Goal: Transaction & Acquisition: Purchase product/service

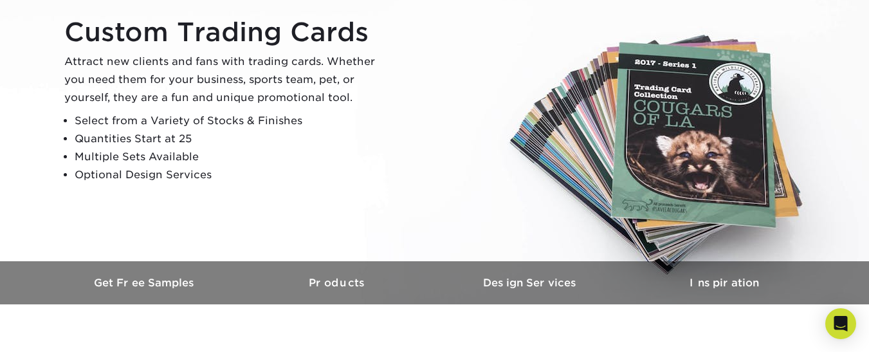
scroll to position [143, 0]
click at [206, 77] on p "Attract new clients and fans with trading cards. Whether you need them for your…" at bounding box center [225, 79] width 322 height 54
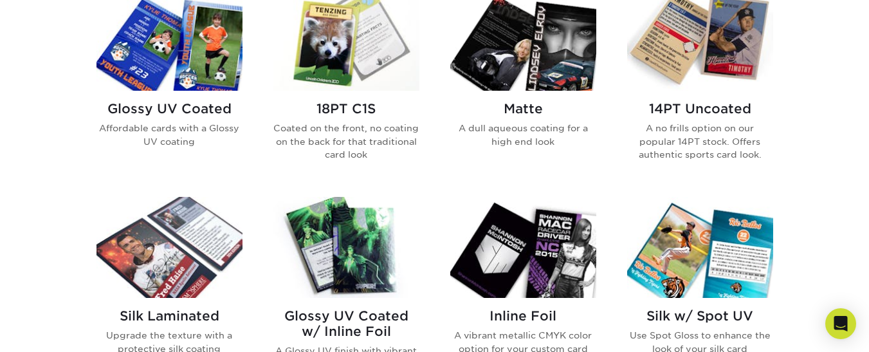
scroll to position [658, 0]
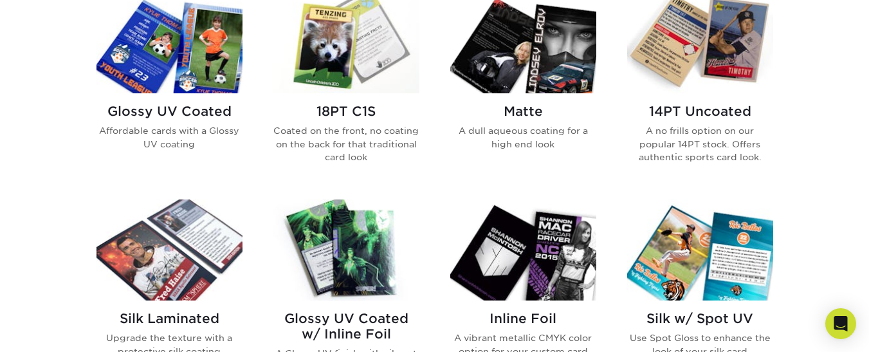
click at [186, 72] on img at bounding box center [169, 42] width 146 height 101
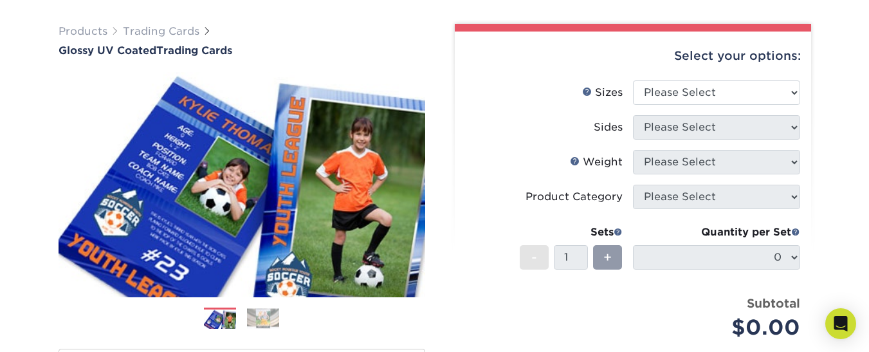
scroll to position [97, 0]
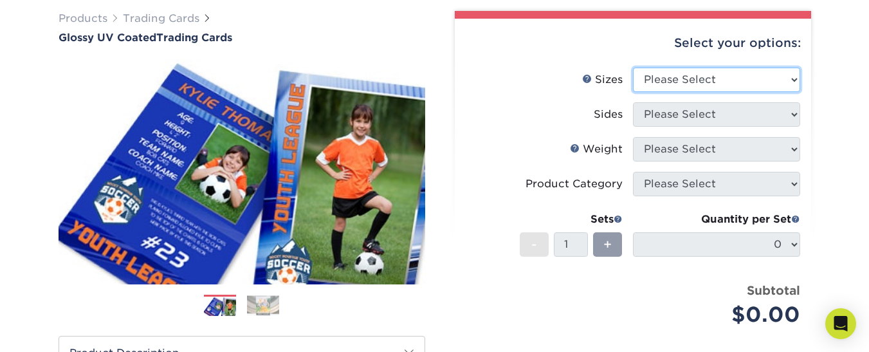
click at [780, 81] on select "Please Select 2.5" x 3.5"" at bounding box center [716, 80] width 167 height 24
select select "2.50x3.50"
click at [633, 68] on select "Please Select 2.5" x 3.5"" at bounding box center [716, 80] width 167 height 24
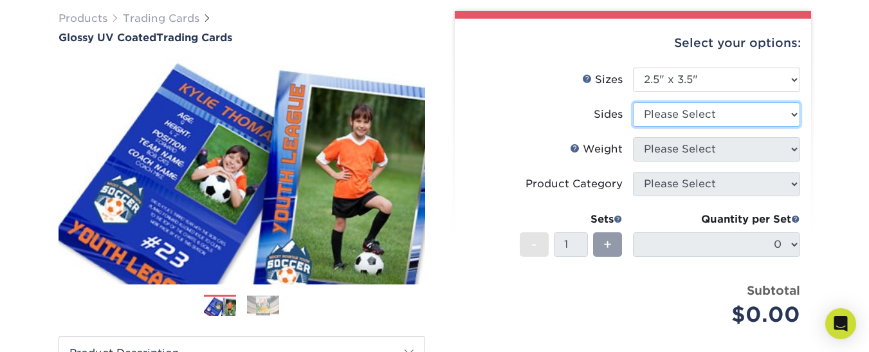
click at [726, 118] on select "Please Select Print Both Sides Print Front Only" at bounding box center [716, 114] width 167 height 24
select select "13abbda7-1d64-4f25-8bb2-c179b224825d"
click at [633, 102] on select "Please Select Print Both Sides Print Front Only" at bounding box center [716, 114] width 167 height 24
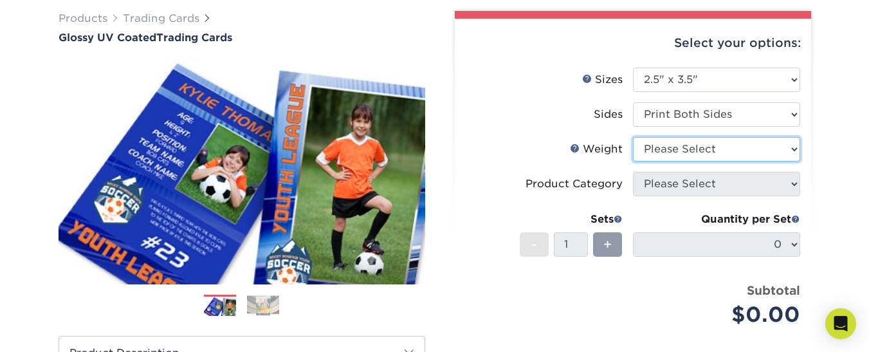
click at [721, 154] on select "Please Select 16PT 14PT 18PT C1S" at bounding box center [716, 149] width 167 height 24
select select "16PT"
click at [633, 137] on select "Please Select 16PT 14PT 18PT C1S" at bounding box center [716, 149] width 167 height 24
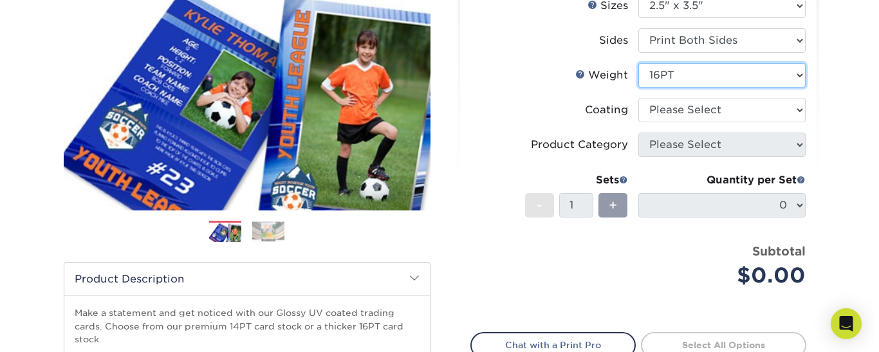
scroll to position [174, 0]
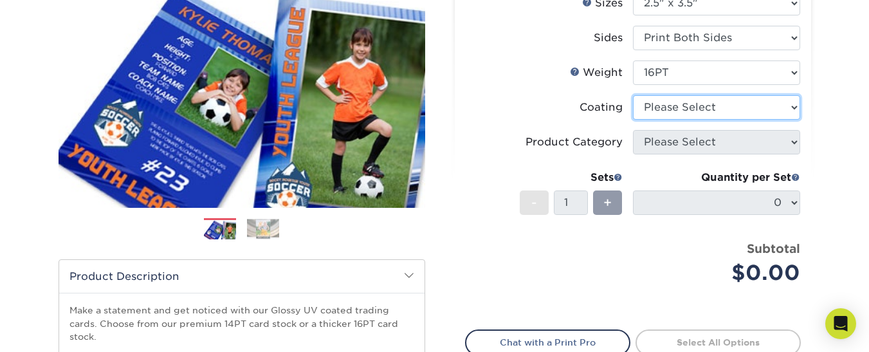
click at [774, 111] on select at bounding box center [716, 107] width 167 height 24
select select "1e8116af-acfc-44b1-83dc-8181aa338834"
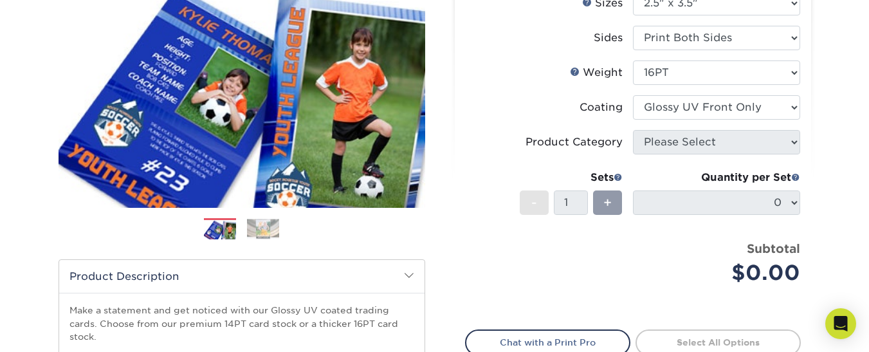
click at [633, 95] on select at bounding box center [716, 107] width 167 height 24
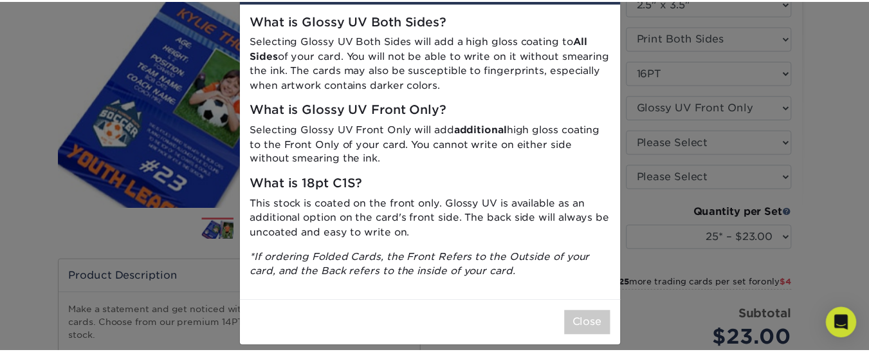
scroll to position [69, 0]
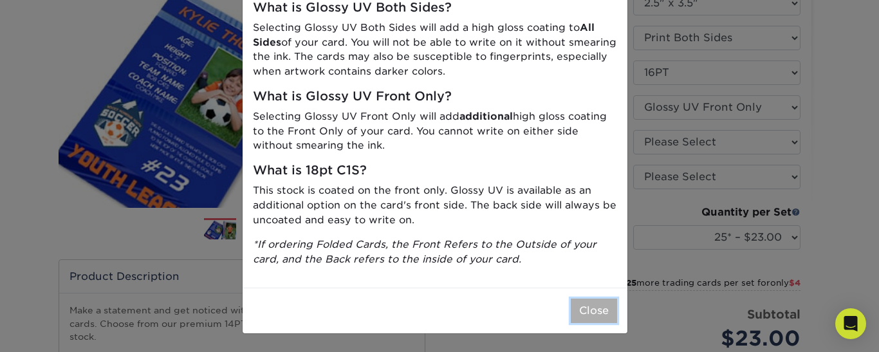
click at [593, 308] on button "Close" at bounding box center [594, 311] width 46 height 24
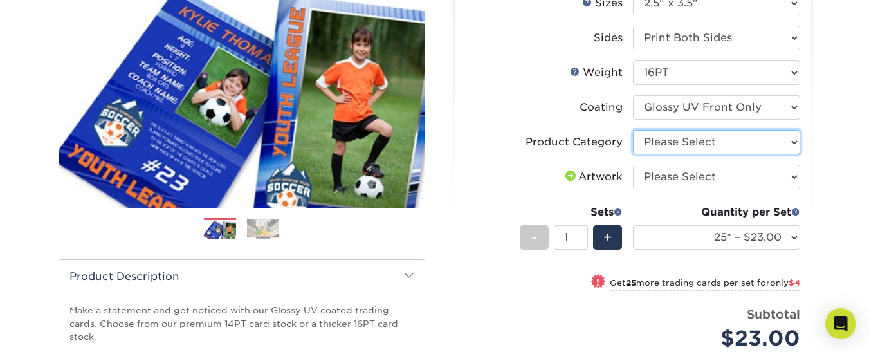
click at [783, 140] on select "Please Select Trading Cards" at bounding box center [716, 142] width 167 height 24
select select "c2f9bce9-36c2-409d-b101-c29d9d031e18"
click at [633, 130] on select "Please Select Trading Cards" at bounding box center [716, 142] width 167 height 24
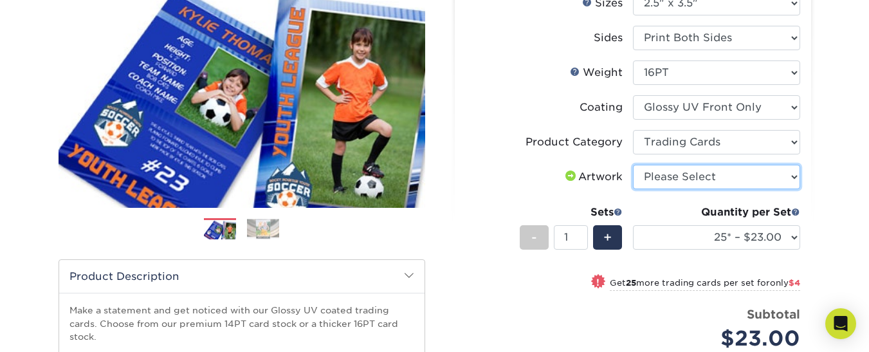
click at [697, 176] on select "Please Select I will upload files I need a design - $100" at bounding box center [716, 177] width 167 height 24
select select "upload"
click at [633, 165] on select "Please Select I will upload files I need a design - $100" at bounding box center [716, 177] width 167 height 24
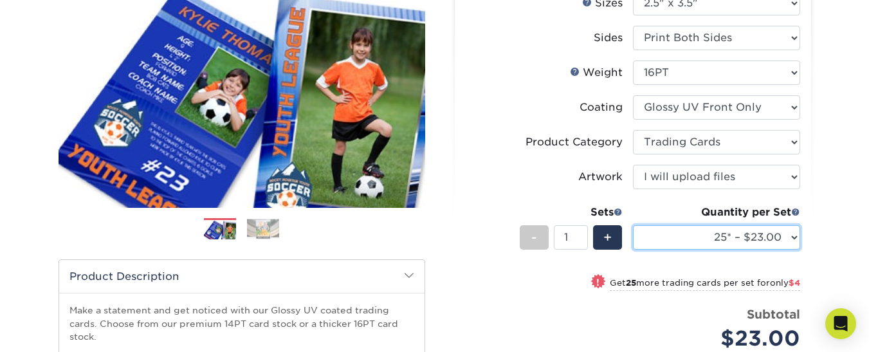
click at [795, 232] on select "25* – $23.00 50* – $27.00 75* – $33.00 100* – $37.00 250* – $47.00 500 – $58.00…" at bounding box center [716, 237] width 167 height 24
select select "50* – $27.00"
click at [633, 225] on select "25* – $23.00 50* – $27.00 75* – $33.00 100* – $37.00 250* – $47.00 500 – $58.00…" at bounding box center [716, 237] width 167 height 24
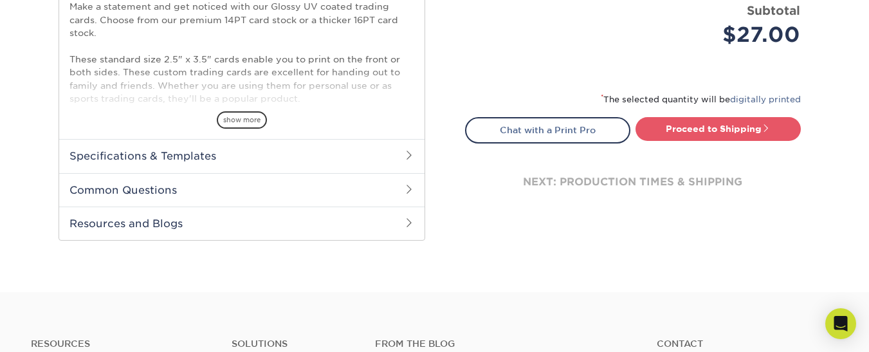
scroll to position [478, 0]
click at [741, 125] on link "Proceed to Shipping" at bounding box center [718, 127] width 165 height 23
type input "Set 1"
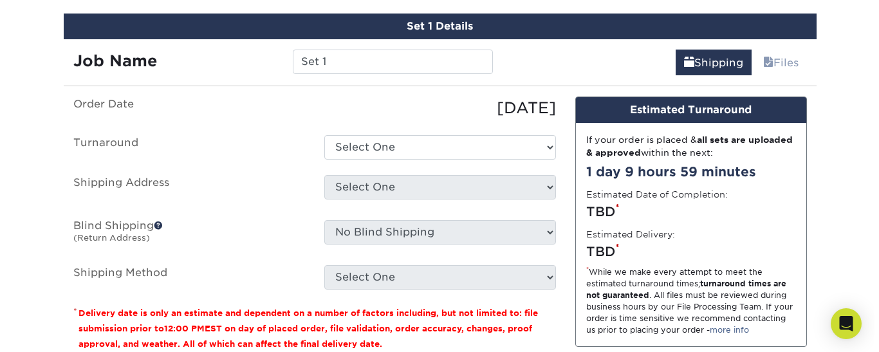
scroll to position [757, 0]
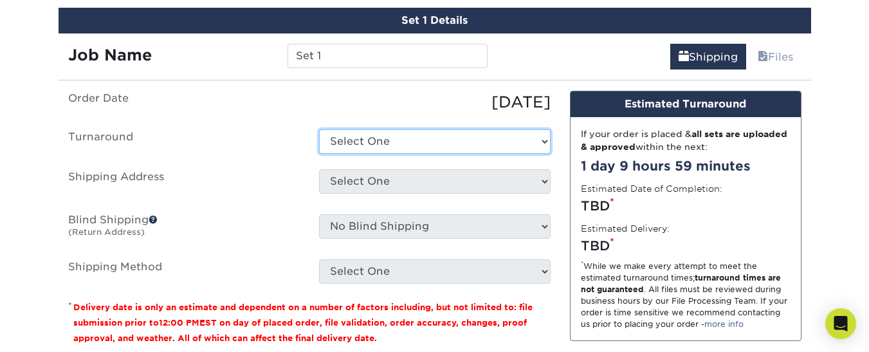
click at [428, 129] on select "Select One 2-4 Business Days 2 Day Next Business Day" at bounding box center [435, 141] width 232 height 24
select select "1ff3bc96-99df-4433-8225-83c86fce820d"
click at [319, 129] on select "Select One 2-4 Business Days 2 Day Next Business Day" at bounding box center [435, 141] width 232 height 24
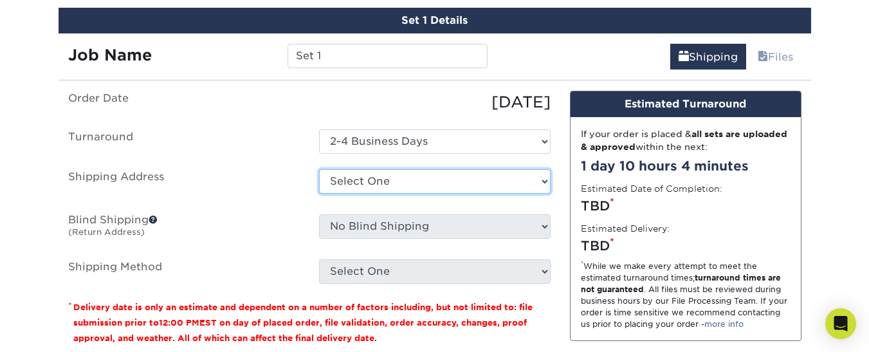
click at [432, 182] on select "Select One + Add New Address - Login" at bounding box center [435, 181] width 232 height 24
select select "newaddress"
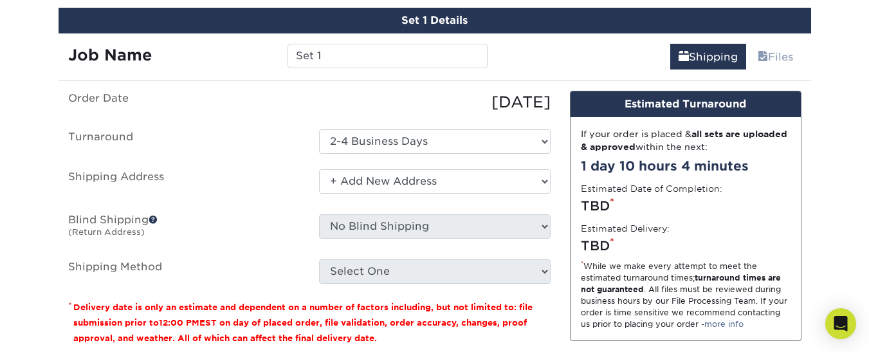
click at [319, 169] on select "Select One + Add New Address - Login" at bounding box center [435, 181] width 232 height 24
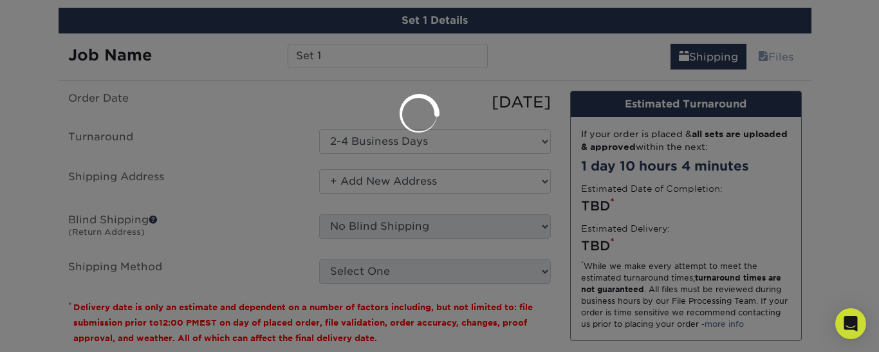
scroll to position [0, 0]
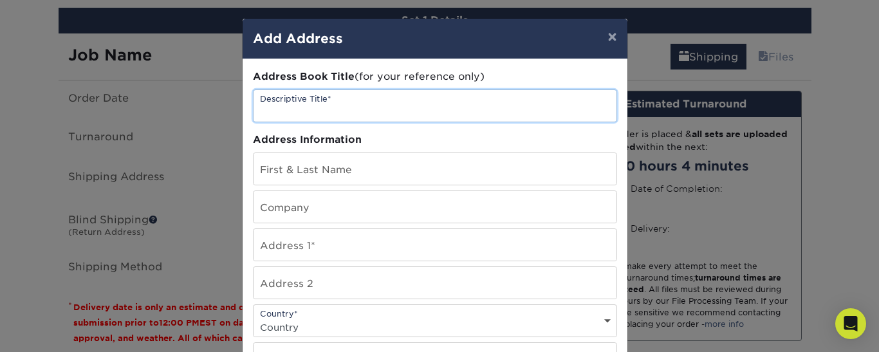
click at [353, 106] on input "text" at bounding box center [434, 106] width 363 height 32
type input "hom"
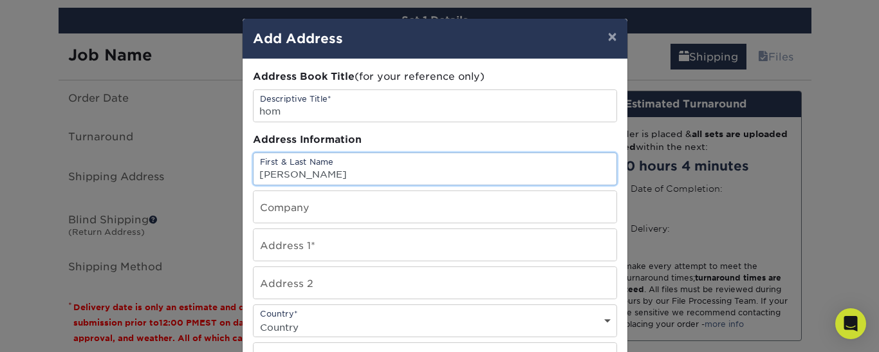
type input "Emily Morgan"
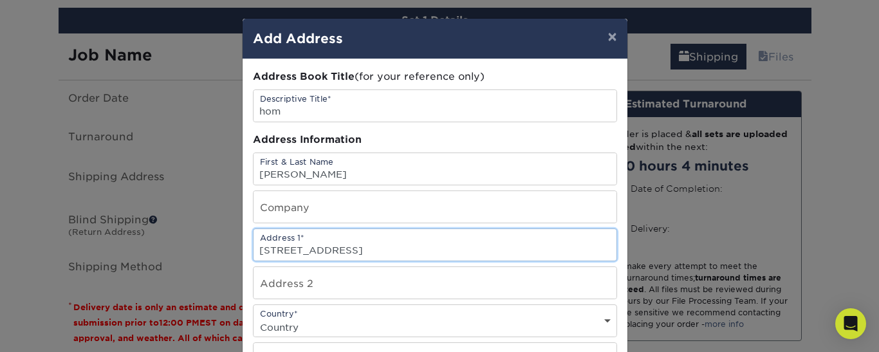
type input "7119 Carnation Ave"
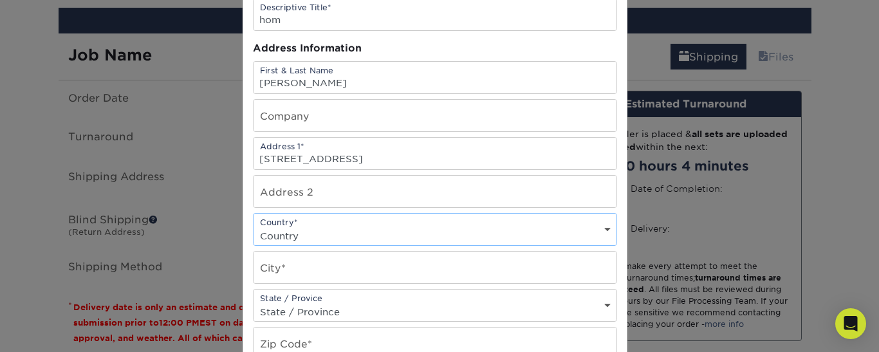
scroll to position [92, 0]
click at [499, 235] on select "Country United States Canada ----------------------------- Afghanistan Albania …" at bounding box center [434, 235] width 363 height 19
select select "US"
click at [253, 226] on select "Country United States Canada ----------------------------- Afghanistan Albania …" at bounding box center [434, 235] width 363 height 19
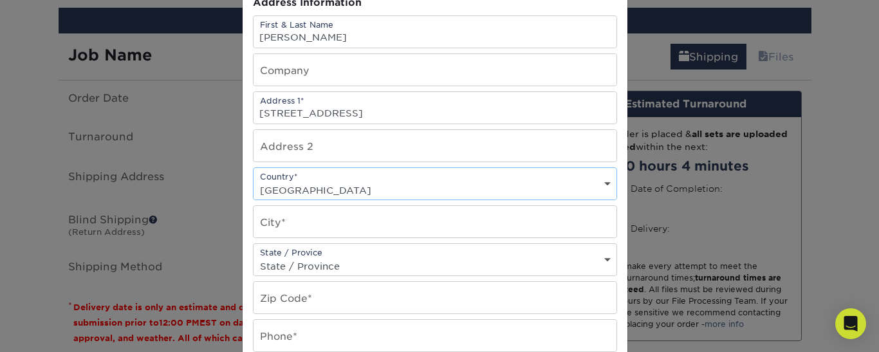
scroll to position [155, 0]
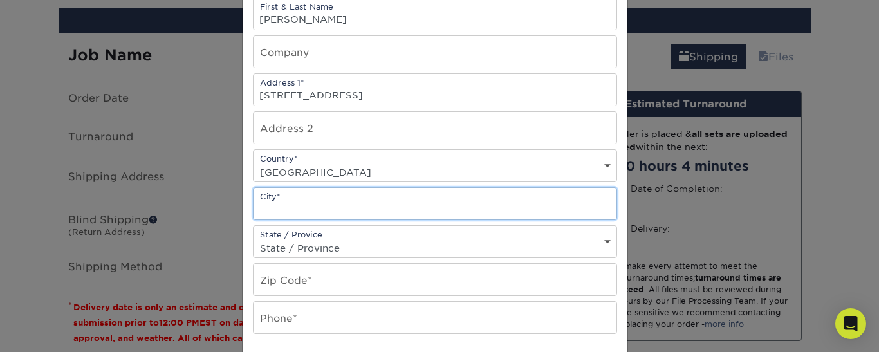
click at [304, 210] on input "text" at bounding box center [434, 204] width 363 height 32
type input "Cincinnati"
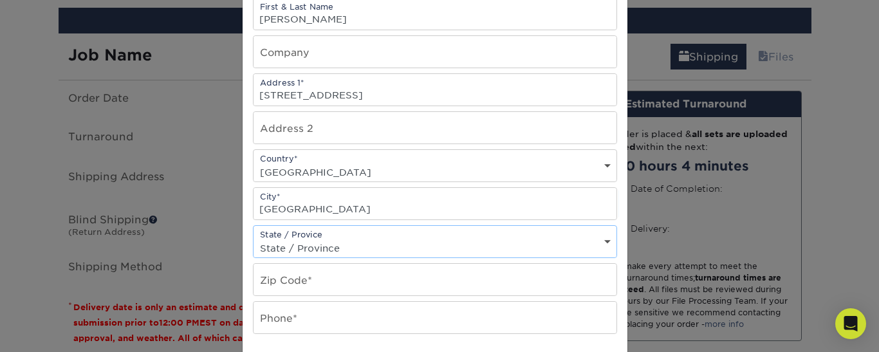
click at [312, 240] on select "State / Province Alabama Alaska Arizona Arkansas California Colorado Connecticu…" at bounding box center [434, 248] width 363 height 19
select select "OH"
click at [253, 239] on select "State / Province Alabama Alaska Arizona Arkansas California Colorado Connecticu…" at bounding box center [434, 248] width 363 height 19
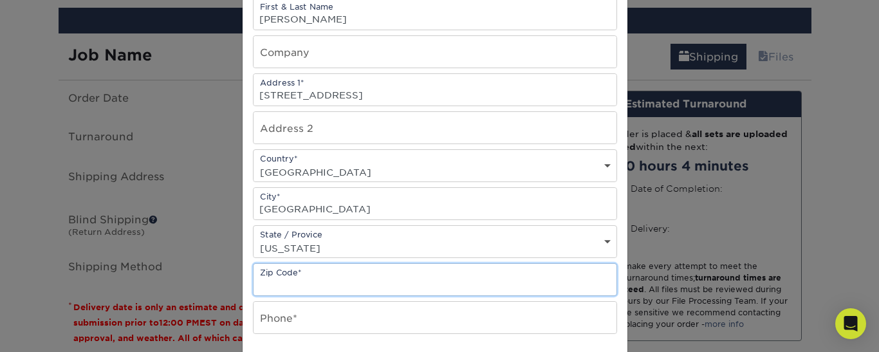
click at [287, 280] on input "text" at bounding box center [434, 280] width 363 height 32
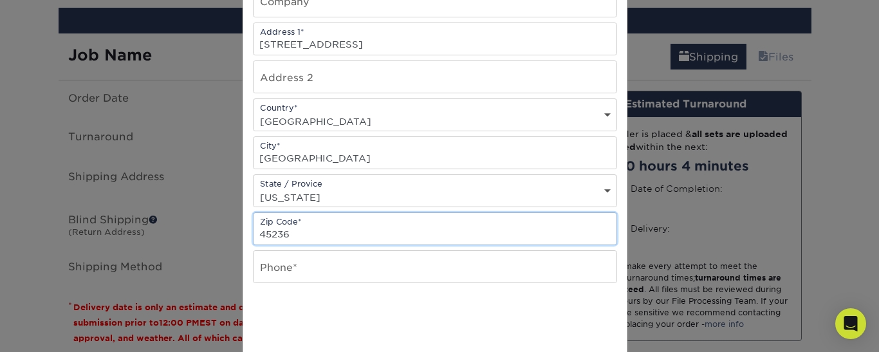
scroll to position [210, 0]
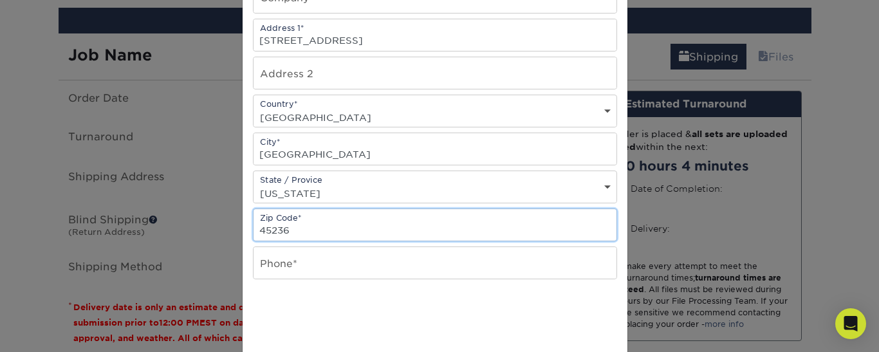
type input "45236"
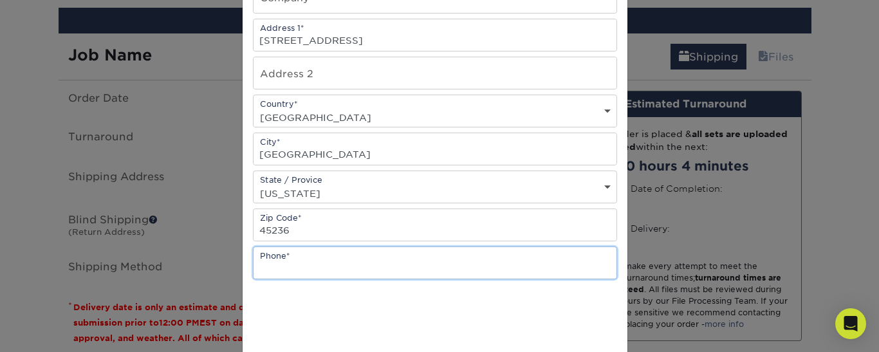
click at [286, 266] on input "text" at bounding box center [434, 263] width 363 height 32
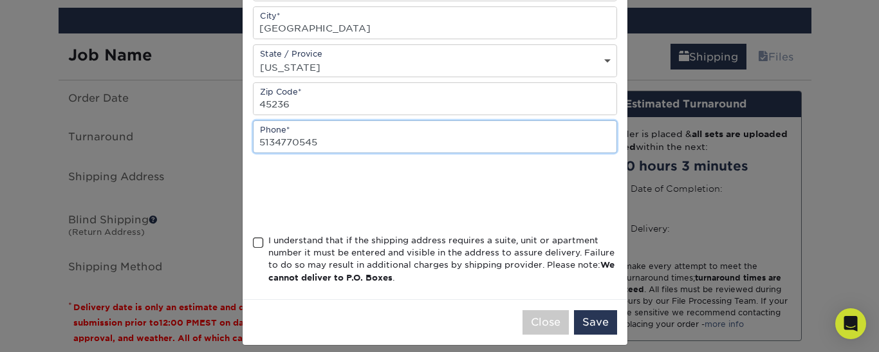
scroll to position [336, 0]
type input "5134770545"
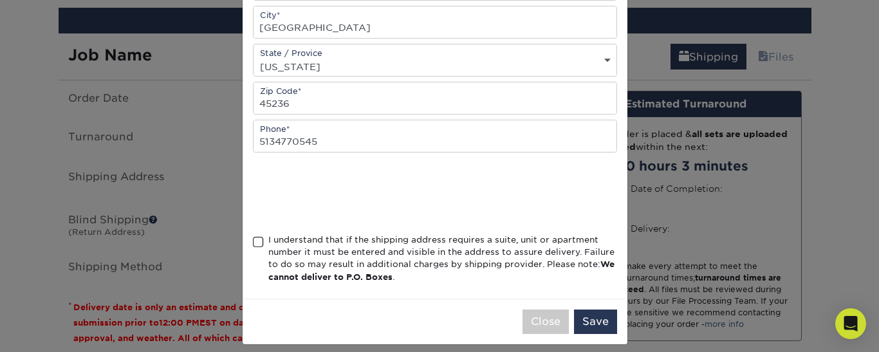
click at [253, 241] on span at bounding box center [258, 242] width 11 height 12
click at [0, 0] on input "I understand that if the shipping address requires a suite, unit or apartment n…" at bounding box center [0, 0] width 0 height 0
click at [591, 321] on button "Save" at bounding box center [595, 321] width 43 height 24
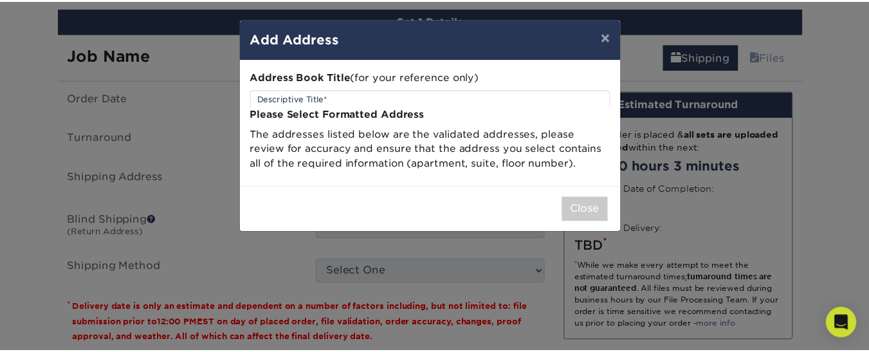
scroll to position [0, 0]
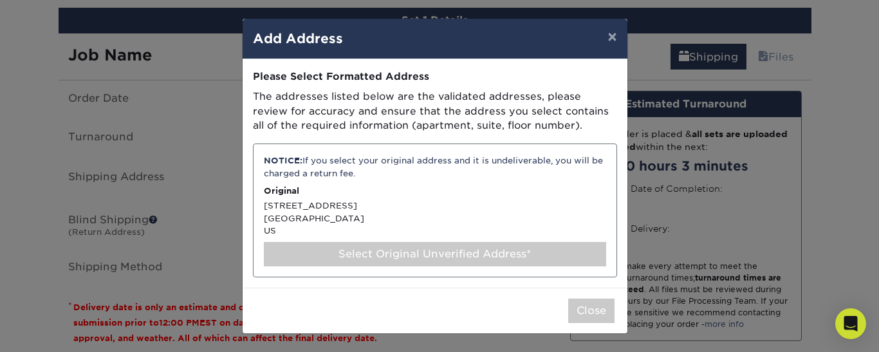
click at [303, 192] on p "Original" at bounding box center [435, 191] width 342 height 12
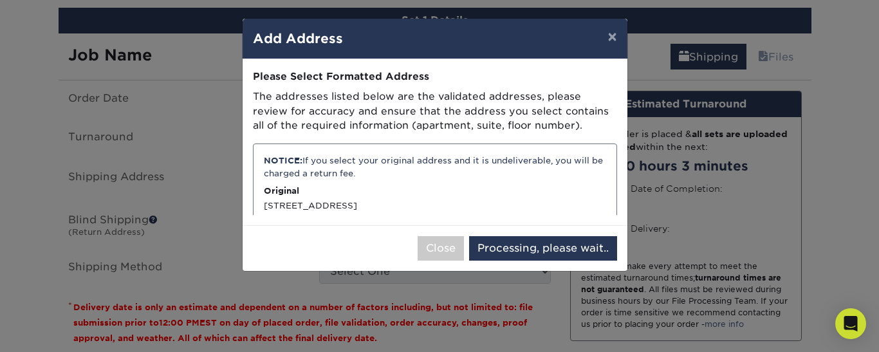
select select "285973"
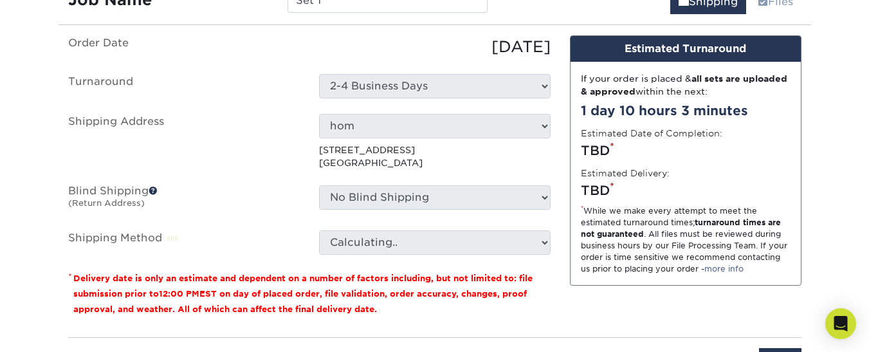
scroll to position [838, 0]
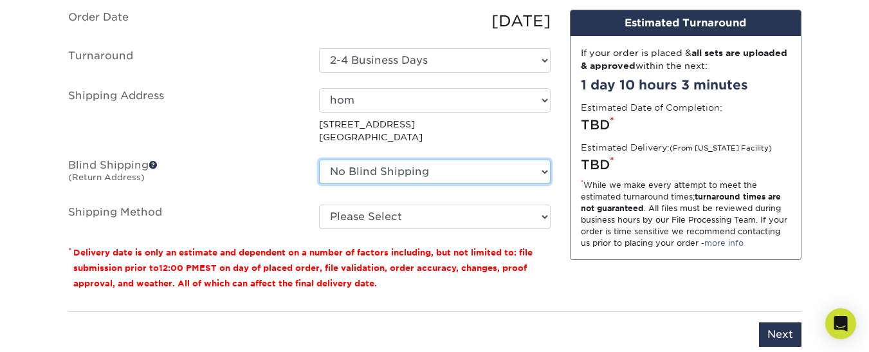
click at [395, 174] on select "No Blind Shipping + Add New Address" at bounding box center [435, 172] width 232 height 24
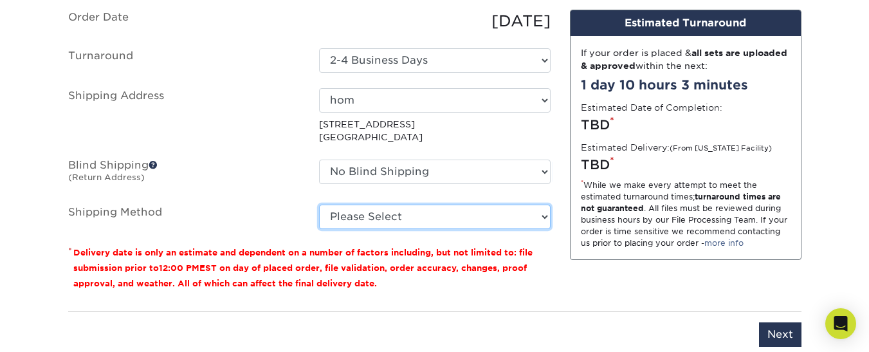
click at [399, 222] on select "Please Select Ground Shipping (+$15.24) 3 Day Shipping Service (+$16.49) 2 Day …" at bounding box center [435, 217] width 232 height 24
select select "03"
click at [319, 205] on select "Please Select Ground Shipping (+$15.24) 3 Day Shipping Service (+$16.49) 2 Day …" at bounding box center [435, 217] width 232 height 24
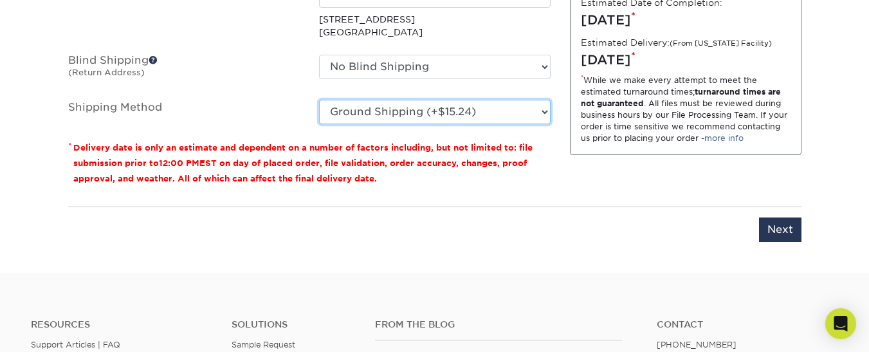
scroll to position [943, 0]
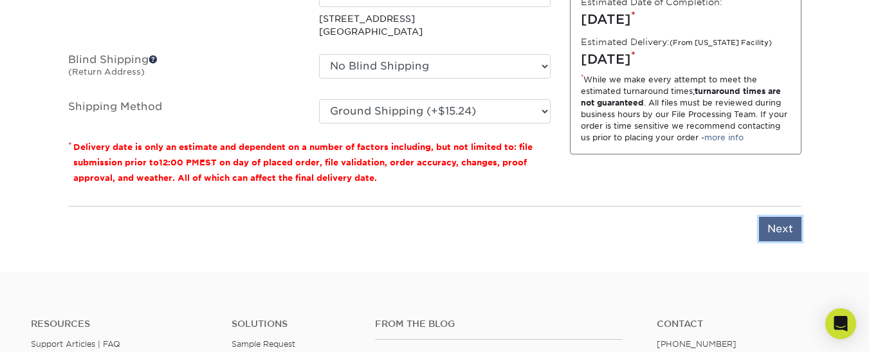
click at [783, 224] on input "Next" at bounding box center [780, 229] width 42 height 24
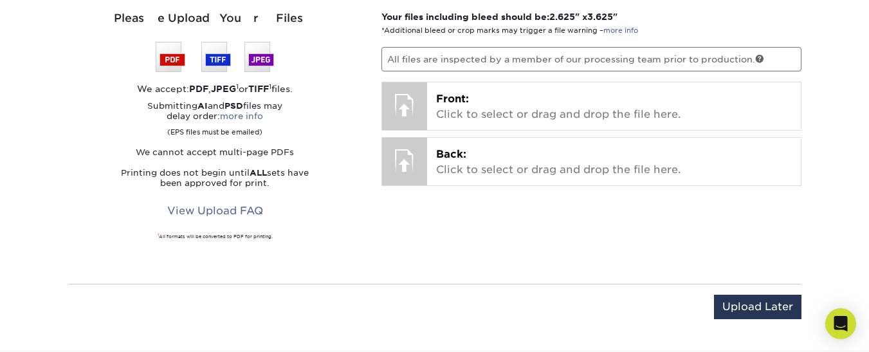
scroll to position [843, 0]
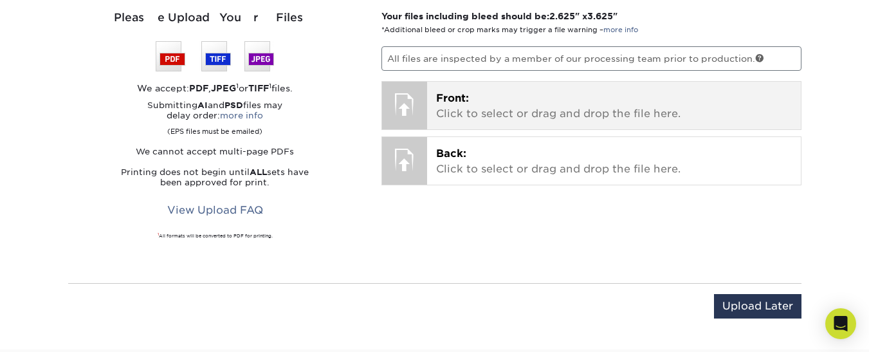
click at [473, 101] on p "Front: Click to select or drag and drop the file here." at bounding box center [614, 106] width 356 height 31
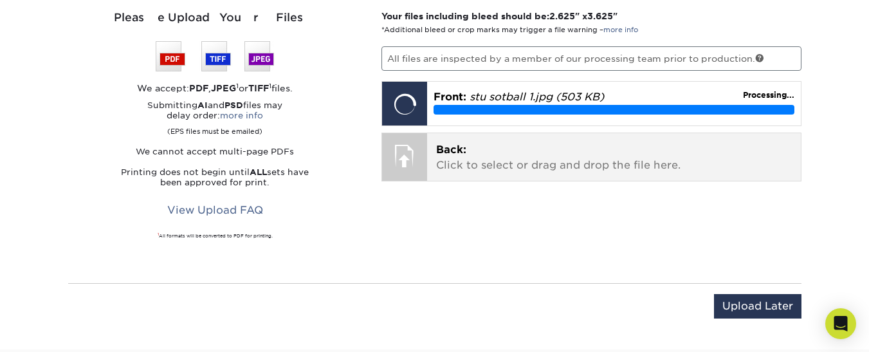
click at [477, 158] on p "Back: Click to select or drag and drop the file here." at bounding box center [614, 157] width 356 height 31
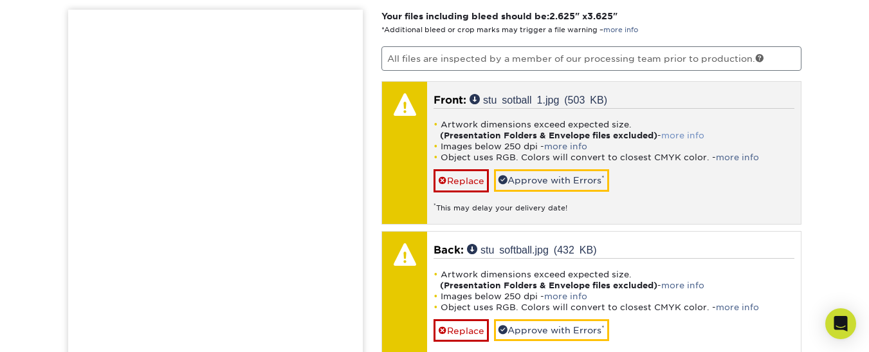
click at [677, 134] on link "more info" at bounding box center [682, 136] width 43 height 10
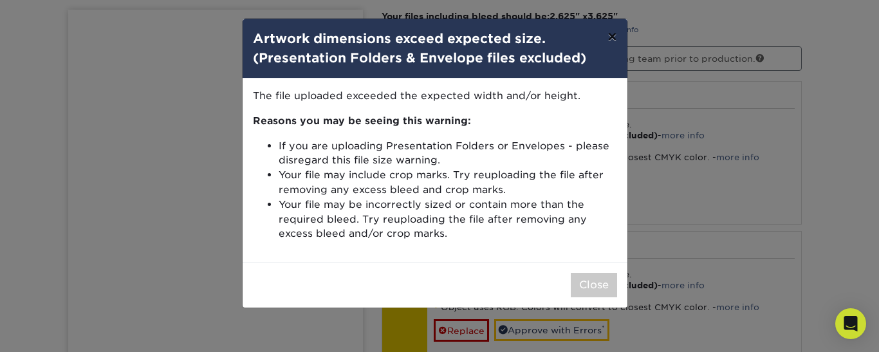
click at [618, 42] on button "×" at bounding box center [612, 37] width 30 height 36
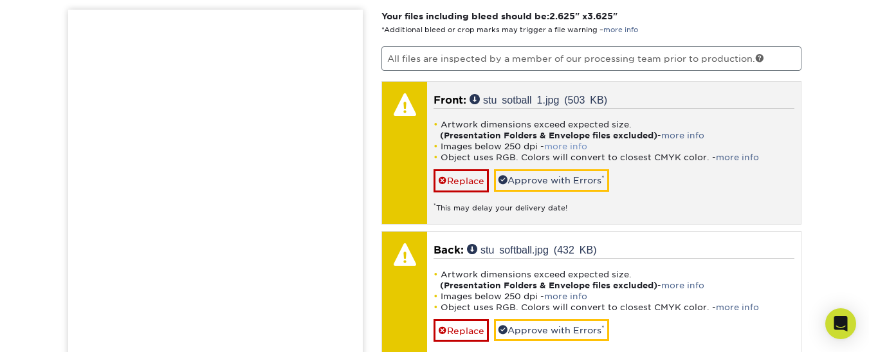
click at [559, 146] on link "more info" at bounding box center [565, 147] width 43 height 10
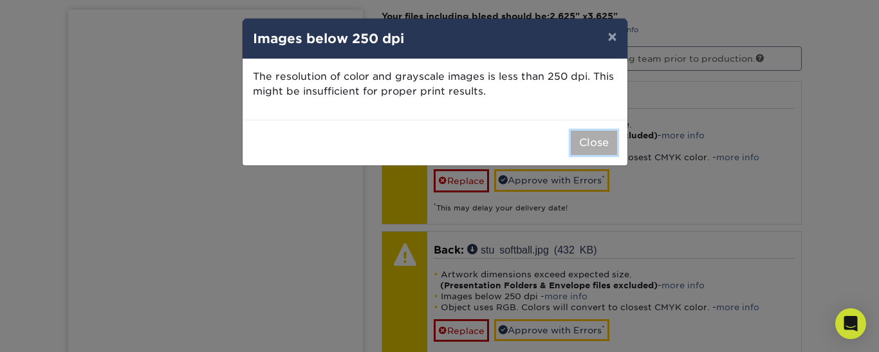
click at [602, 144] on button "Close" at bounding box center [594, 143] width 46 height 24
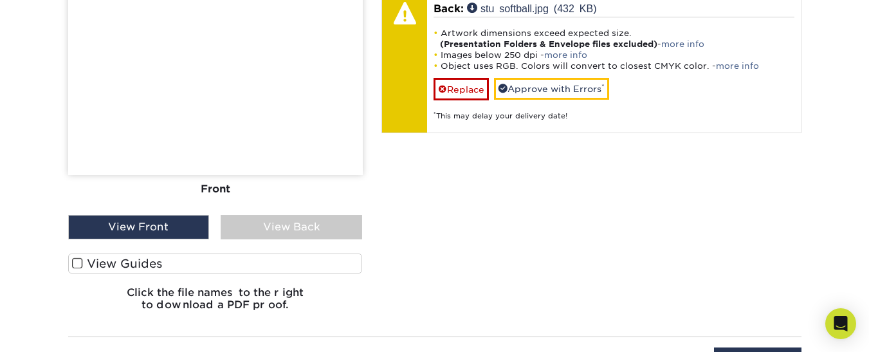
scroll to position [1085, 0]
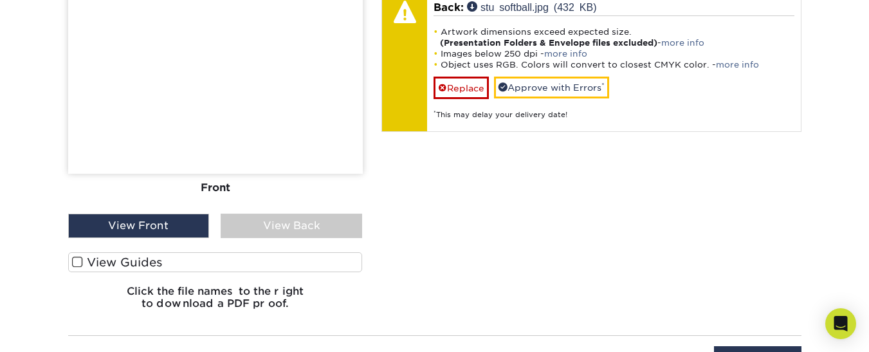
click at [299, 222] on div "View Back" at bounding box center [292, 226] width 142 height 24
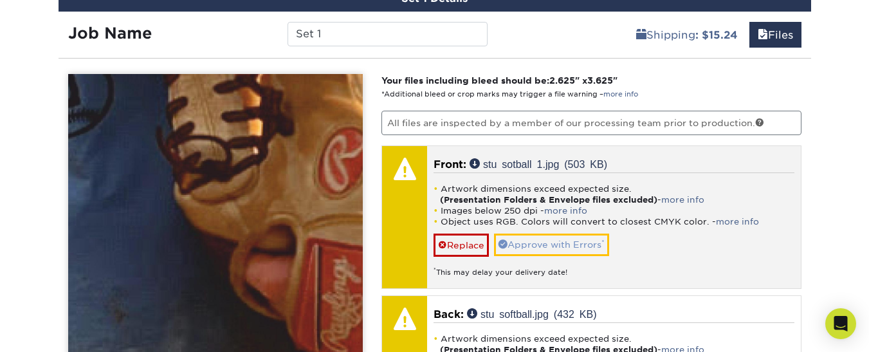
scroll to position [780, 0]
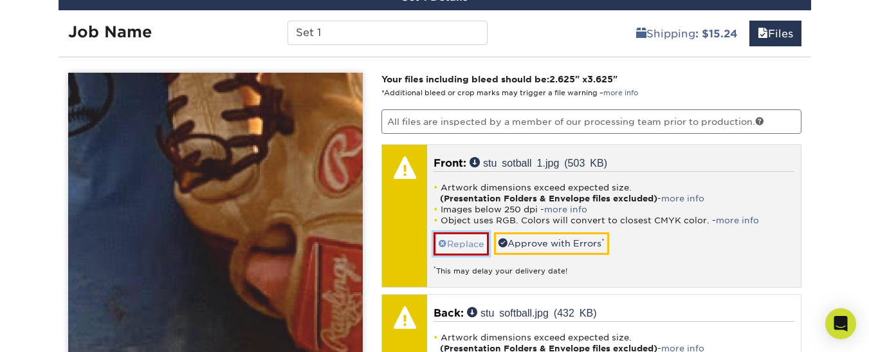
click at [457, 244] on link "Replace" at bounding box center [461, 243] width 55 height 23
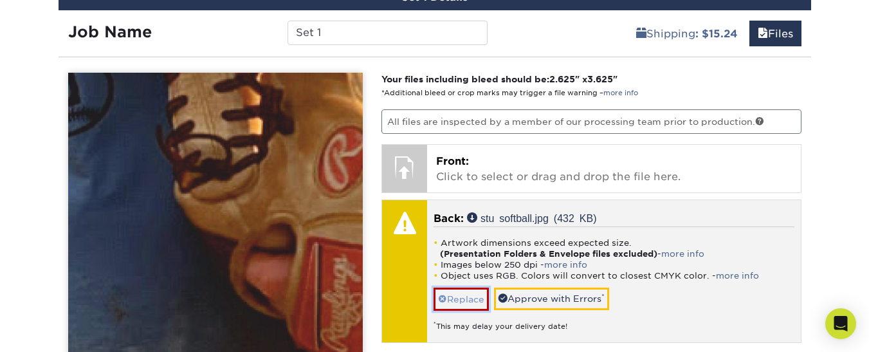
click at [473, 295] on link "Replace" at bounding box center [461, 299] width 55 height 23
